Goal: Information Seeking & Learning: Learn about a topic

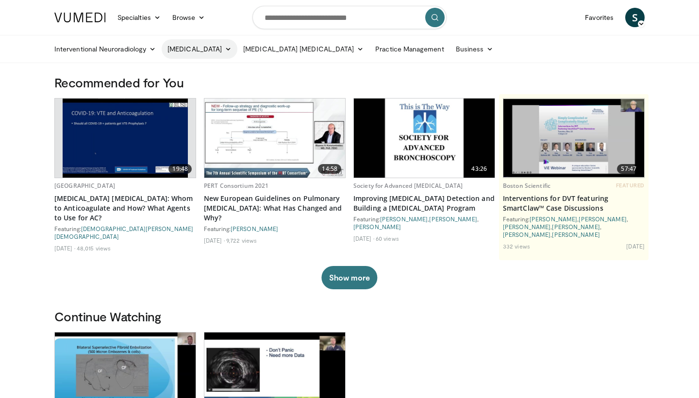
click at [232, 51] on icon at bounding box center [228, 49] width 7 height 7
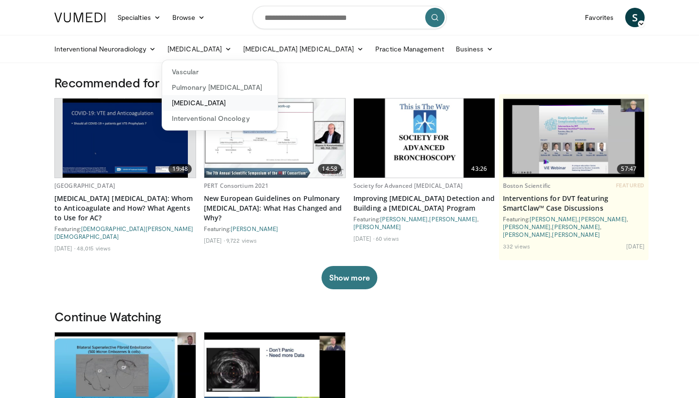
click at [238, 101] on link "[MEDICAL_DATA]" at bounding box center [220, 103] width 116 height 16
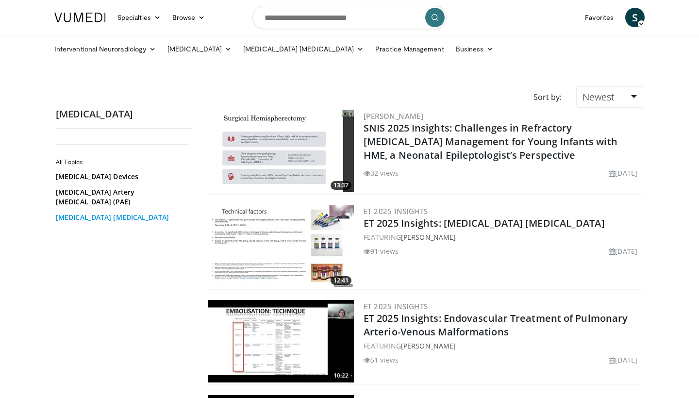
click at [137, 213] on link "[MEDICAL_DATA] [MEDICAL_DATA]" at bounding box center [121, 218] width 131 height 10
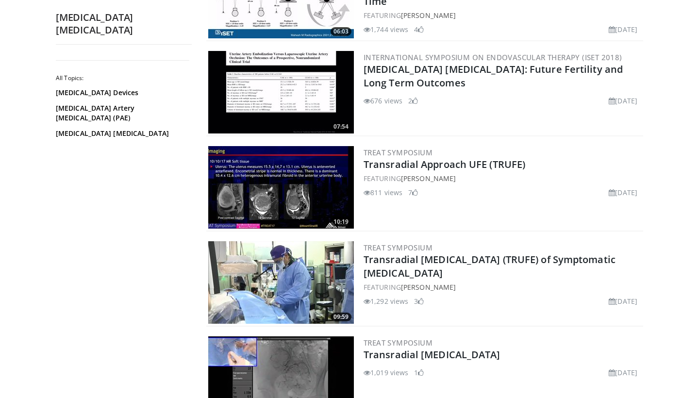
scroll to position [2143, 0]
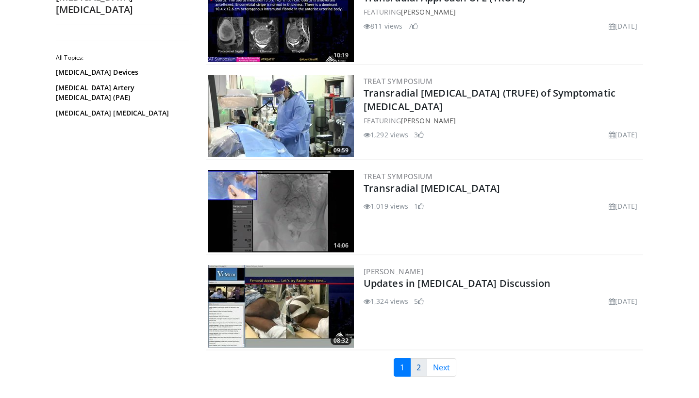
click at [420, 366] on link "2" at bounding box center [418, 367] width 17 height 18
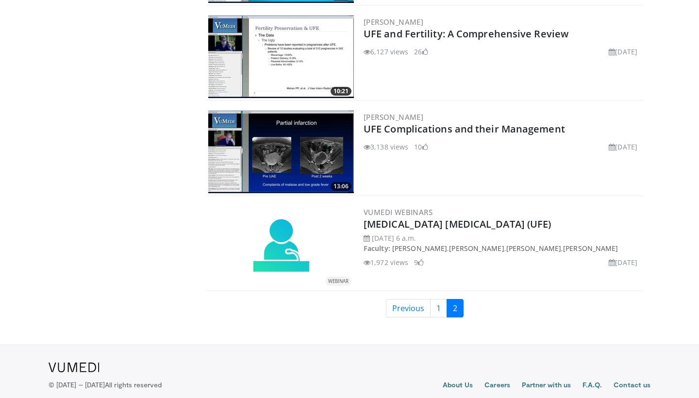
scroll to position [766, 0]
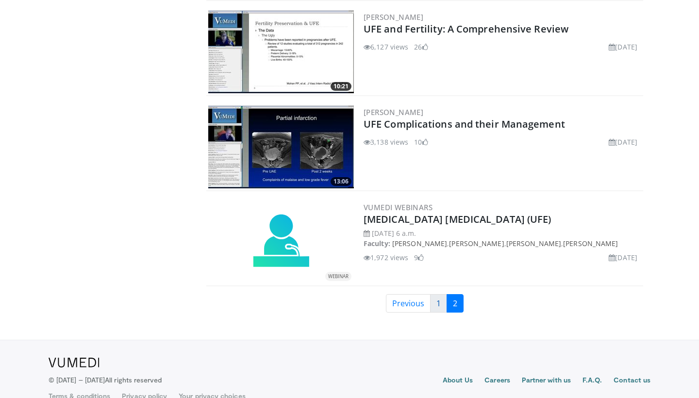
click at [443, 303] on link "1" at bounding box center [438, 303] width 17 height 18
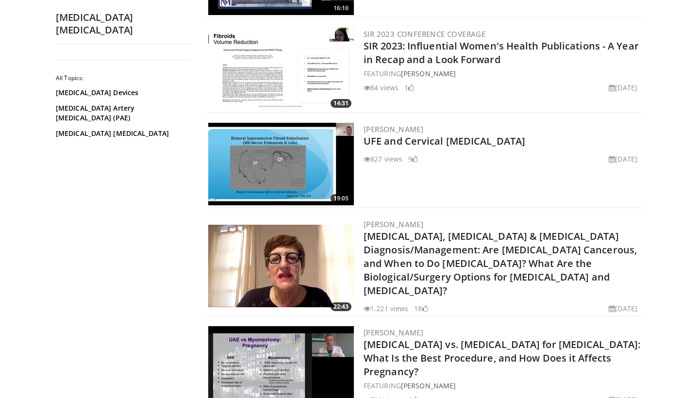
scroll to position [703, 0]
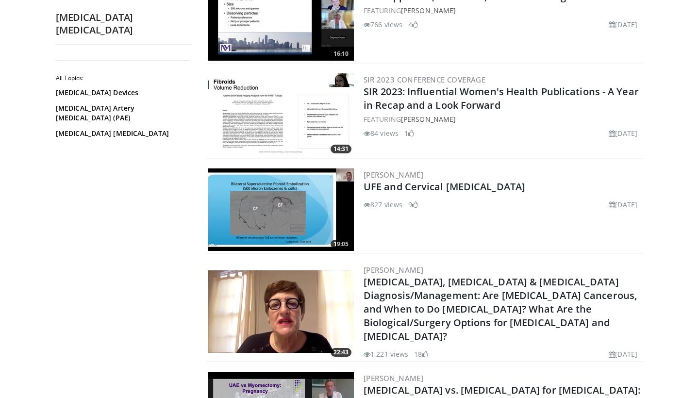
click at [278, 214] on img at bounding box center [281, 210] width 146 height 83
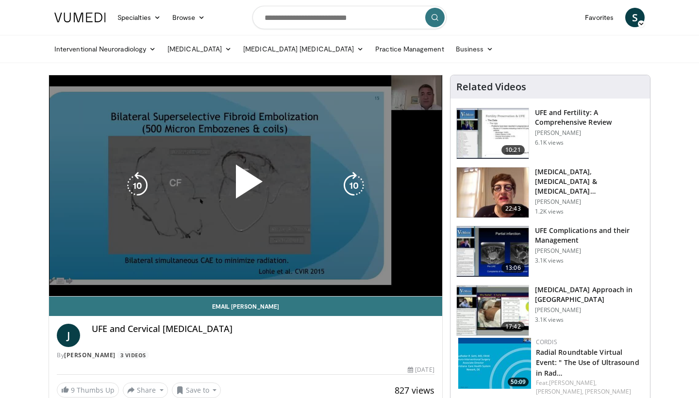
click at [246, 186] on span "Video Player" at bounding box center [246, 186] width 0 height 0
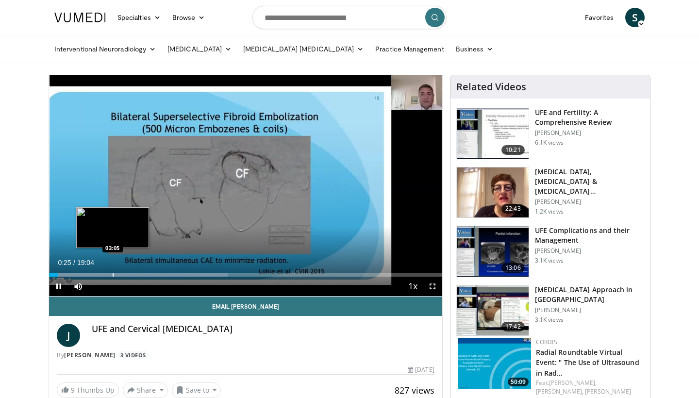
click at [114, 273] on div "Progress Bar" at bounding box center [113, 275] width 1 height 4
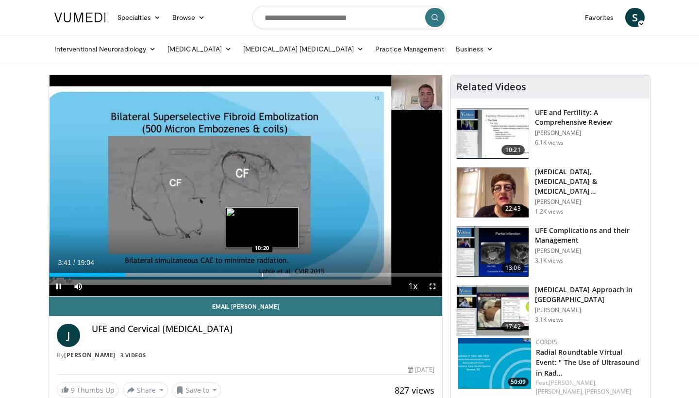
click at [262, 275] on div "Progress Bar" at bounding box center [262, 275] width 1 height 4
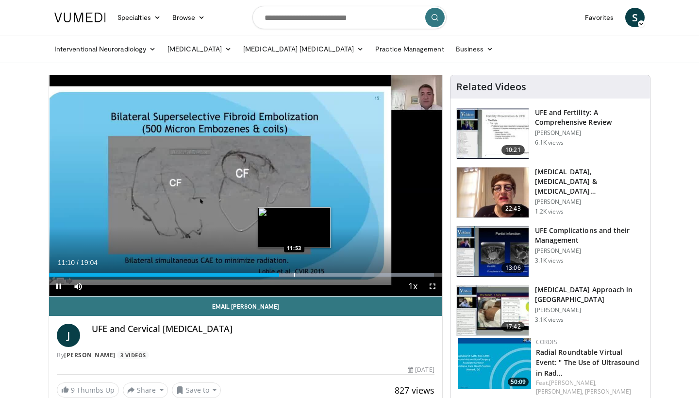
click at [294, 275] on div "Progress Bar" at bounding box center [294, 275] width 1 height 4
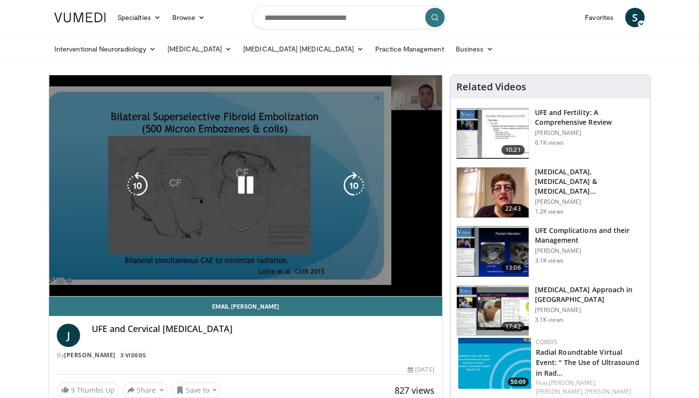
click at [301, 274] on div "10 seconds Tap to unmute" at bounding box center [245, 185] width 393 height 221
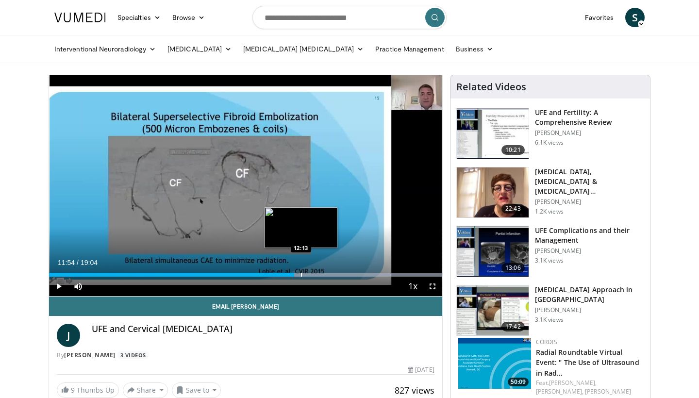
click at [301, 275] on div "Progress Bar" at bounding box center [349, 275] width 188 height 4
click at [296, 275] on div "Progress Bar" at bounding box center [296, 275] width 1 height 4
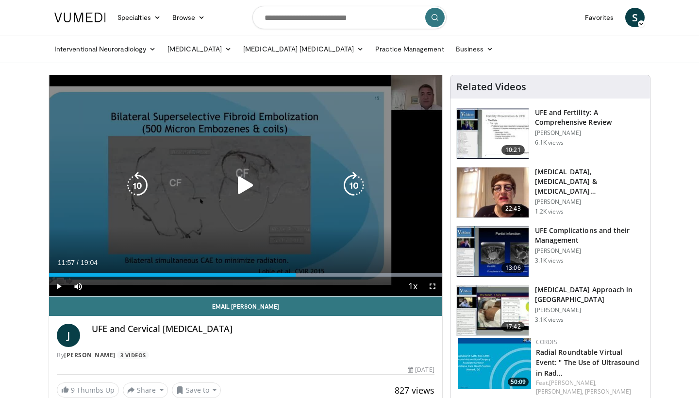
click at [282, 153] on div "10 seconds Tap to unmute" at bounding box center [245, 185] width 393 height 221
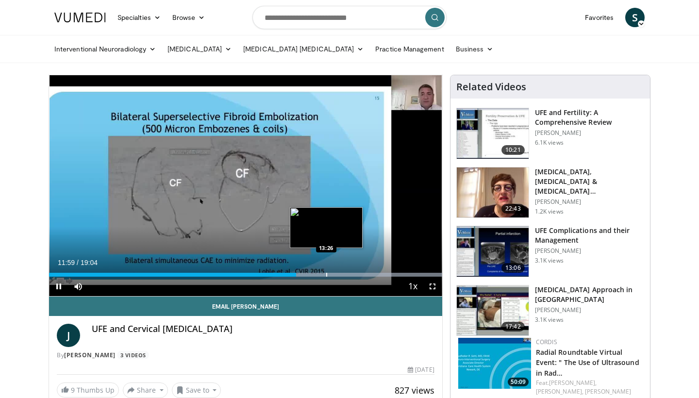
click at [326, 274] on div "Progress Bar" at bounding box center [326, 275] width 1 height 4
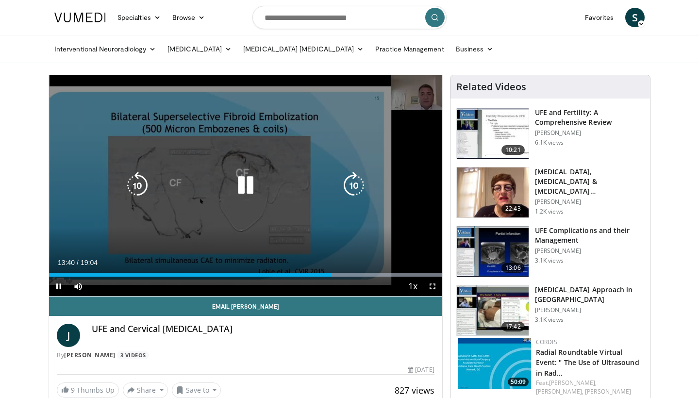
click at [246, 183] on icon "Video Player" at bounding box center [245, 185] width 27 height 27
